Goal: Task Accomplishment & Management: Manage account settings

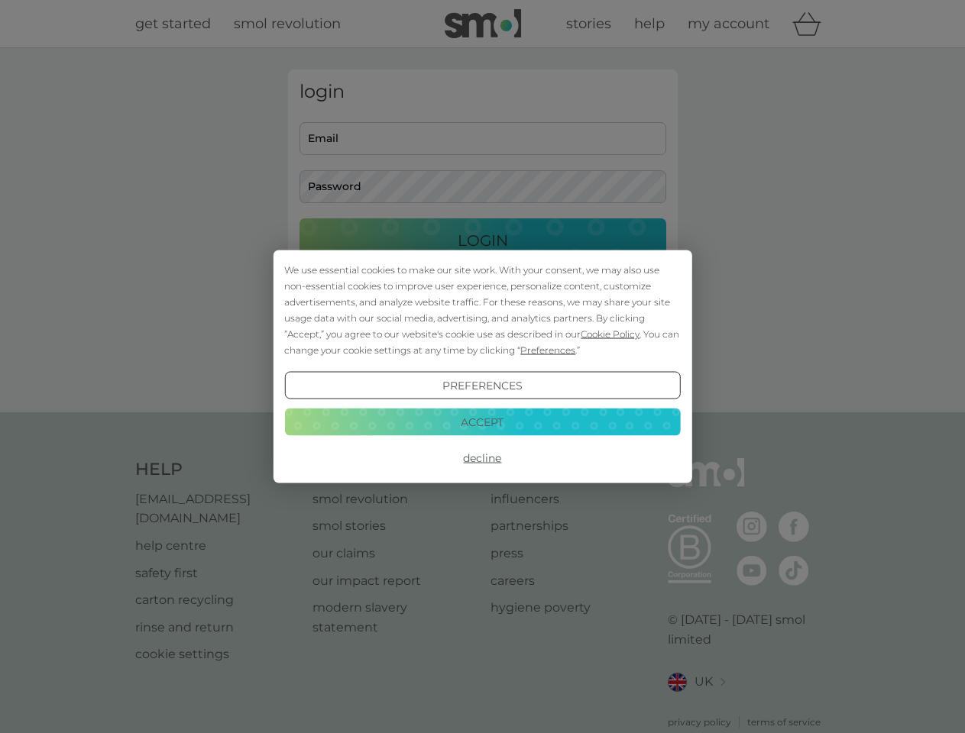
click at [610, 334] on span "Cookie Policy" at bounding box center [610, 333] width 59 height 11
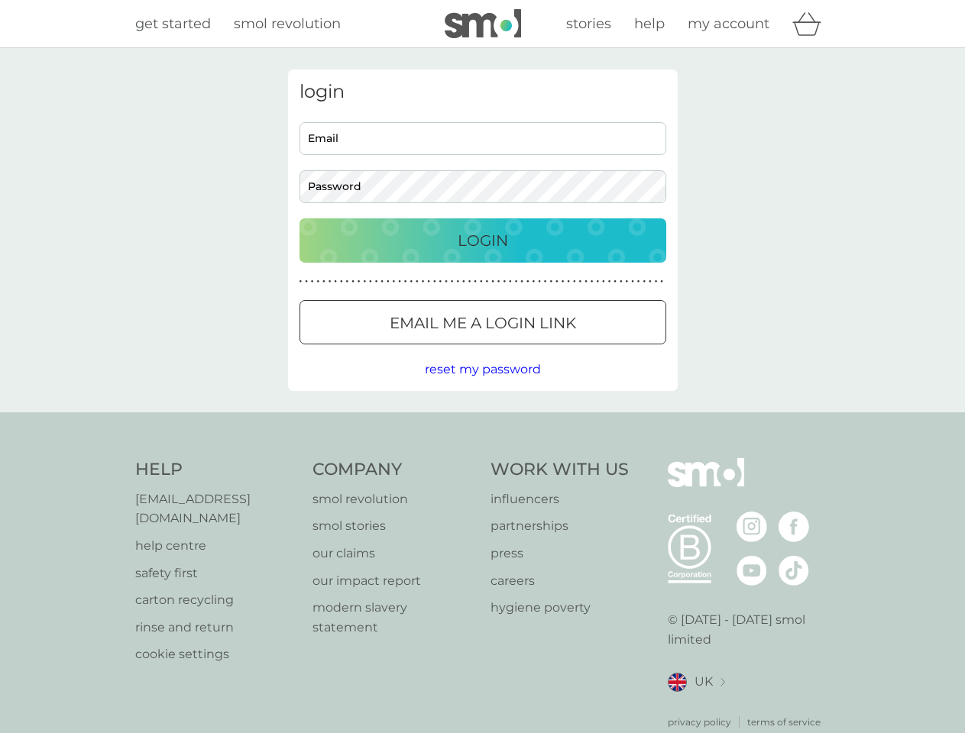
click at [546, 350] on div "login Email Password Login ● ● ● ● ● ● ● ● ● ● ● ● ● ● ● ● ● ● ● ● ● ● ● ● ● ● …" at bounding box center [483, 231] width 390 height 322
click at [482, 386] on div "login Email Password Login ● ● ● ● ● ● ● ● ● ● ● ● ● ● ● ● ● ● ● ● ● ● ● ● ● ● …" at bounding box center [483, 231] width 390 height 322
click at [482, 458] on div "Help [EMAIL_ADDRESS][DOMAIN_NAME] help centre safety first carton recycling rin…" at bounding box center [482, 593] width 695 height 271
click at [482, 422] on div "Help [EMAIL_ADDRESS][DOMAIN_NAME] help centre safety first carton recycling rin…" at bounding box center [482, 593] width 965 height 363
